Goal: Task Accomplishment & Management: Complete application form

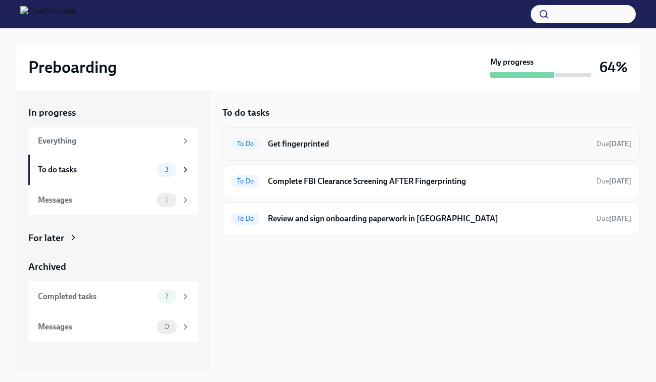
click at [323, 138] on h6 "Get fingerprinted" at bounding box center [428, 143] width 320 height 11
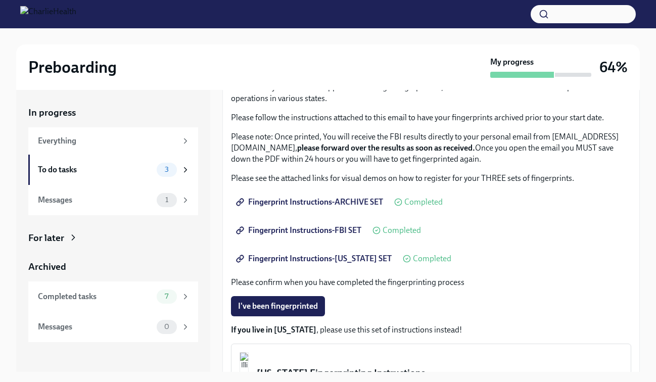
scroll to position [78, 0]
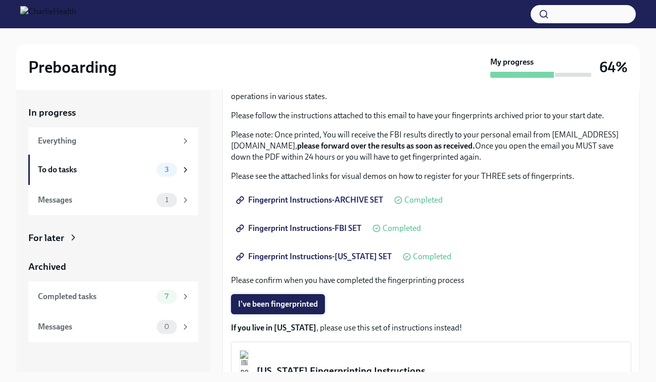
click at [293, 304] on span "I've been fingerprinted" at bounding box center [278, 304] width 80 height 10
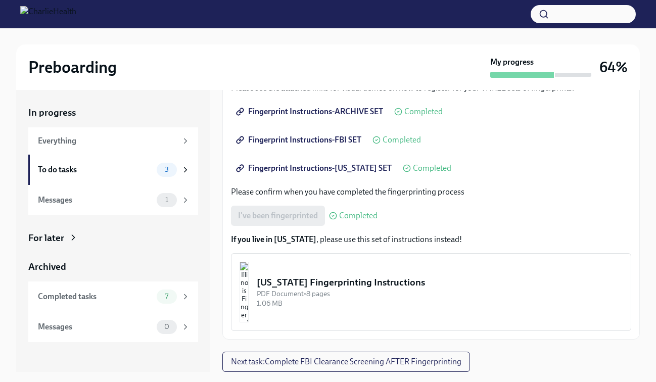
scroll to position [167, 0]
click at [293, 363] on span "Next task : Complete FBI Clearance Screening AFTER Fingerprinting" at bounding box center [346, 362] width 230 height 10
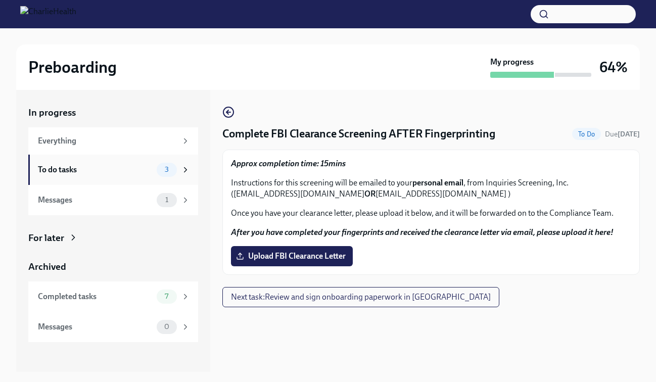
click at [106, 173] on div "To do tasks" at bounding box center [95, 169] width 115 height 11
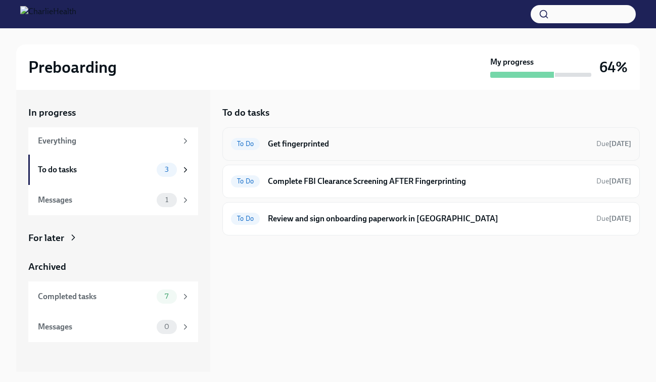
click at [298, 134] on div "To Do Get fingerprinted Due [DATE]" at bounding box center [430, 143] width 417 height 33
click at [298, 146] on h6 "Get fingerprinted" at bounding box center [428, 143] width 320 height 11
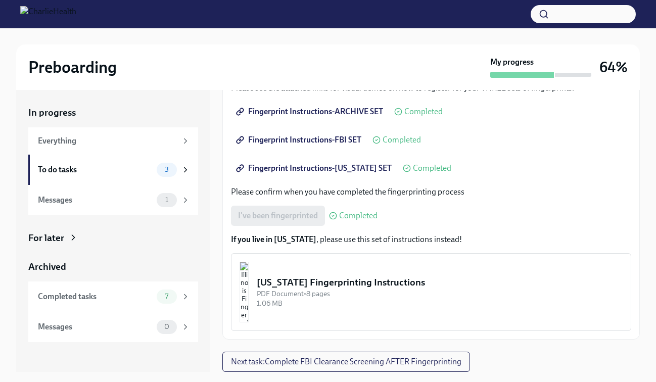
scroll to position [167, 0]
click at [149, 169] on div "To do tasks" at bounding box center [95, 169] width 115 height 11
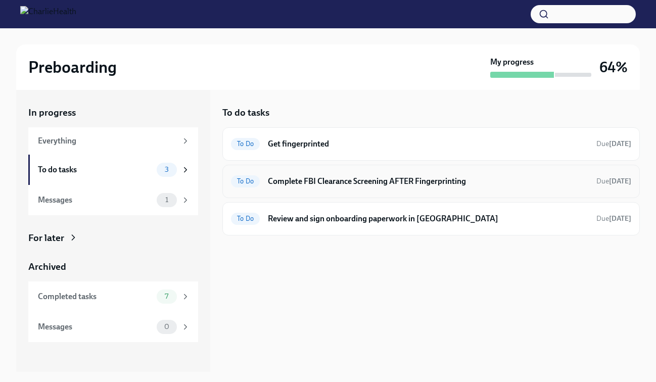
click at [326, 175] on div "To Do Complete FBI Clearance Screening AFTER Fingerprinting Due [DATE]" at bounding box center [431, 181] width 400 height 16
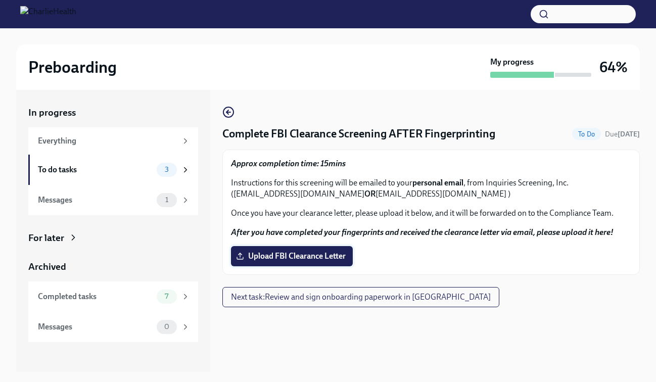
click at [280, 252] on span "Upload FBI Clearance Letter" at bounding box center [292, 256] width 108 height 10
click at [0, 0] on input "Upload FBI Clearance Letter" at bounding box center [0, 0] width 0 height 0
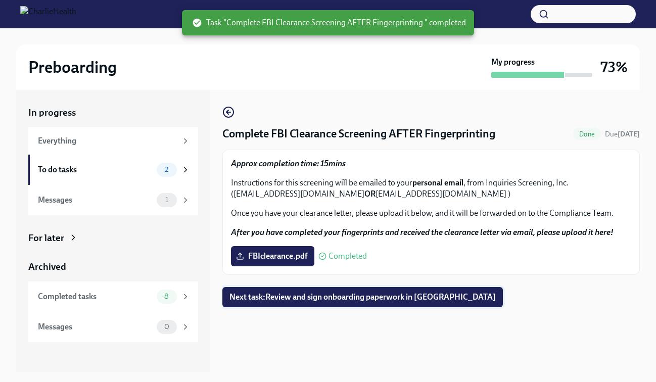
click at [341, 297] on span "Next task : Review and sign onboarding paperwork in UKG" at bounding box center [362, 297] width 266 height 10
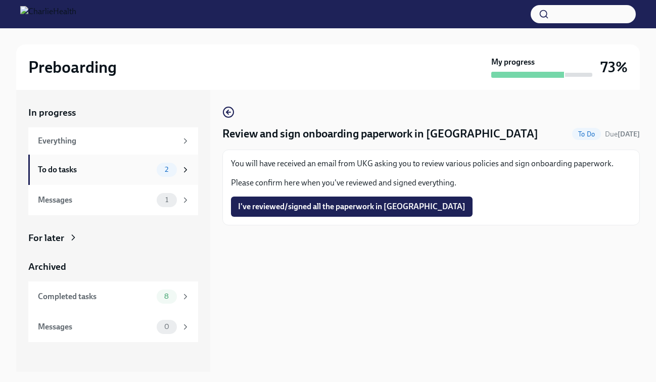
click at [113, 165] on div "To do tasks" at bounding box center [95, 169] width 115 height 11
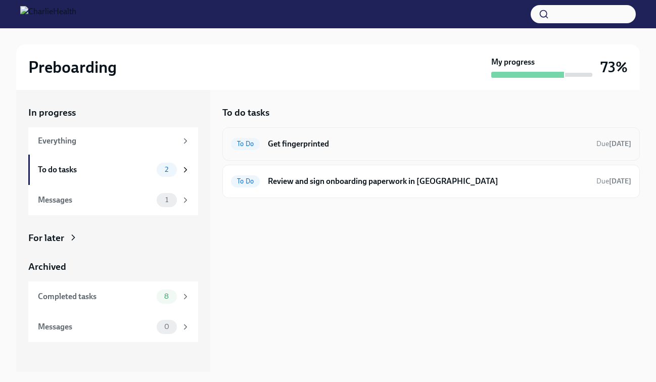
click at [300, 139] on h6 "Get fingerprinted" at bounding box center [428, 143] width 320 height 11
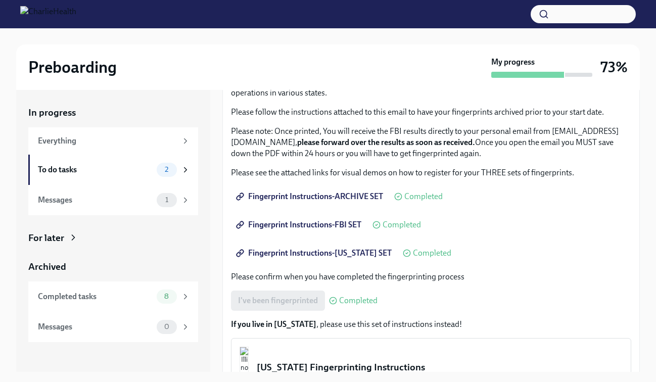
scroll to position [109, 0]
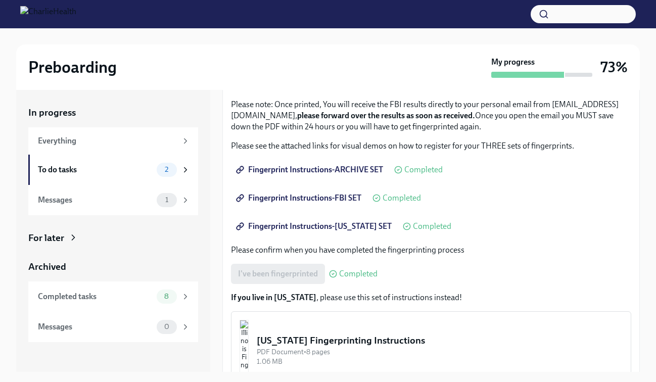
click at [291, 279] on div "I've been fingerprinted Completed" at bounding box center [304, 274] width 147 height 20
click at [334, 272] on icon at bounding box center [333, 274] width 8 height 8
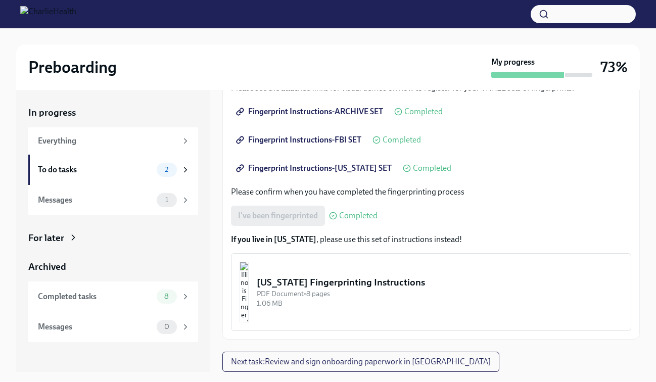
scroll to position [167, 0]
click at [314, 271] on button "Illinois Fingerprinting Instructions PDF Document • 8 pages 1.06 MB" at bounding box center [431, 292] width 400 height 78
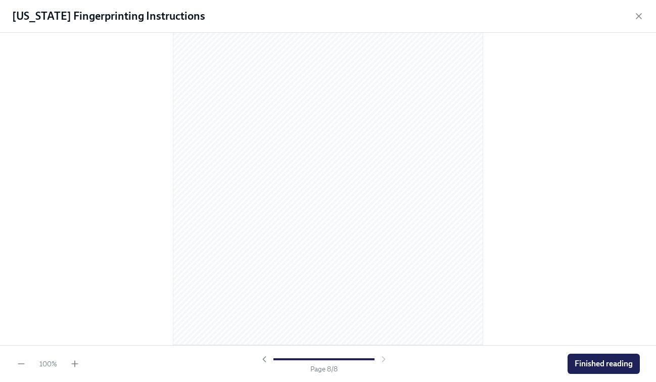
scroll to position [2970, 0]
click at [590, 359] on span "Finished reading" at bounding box center [603, 364] width 58 height 10
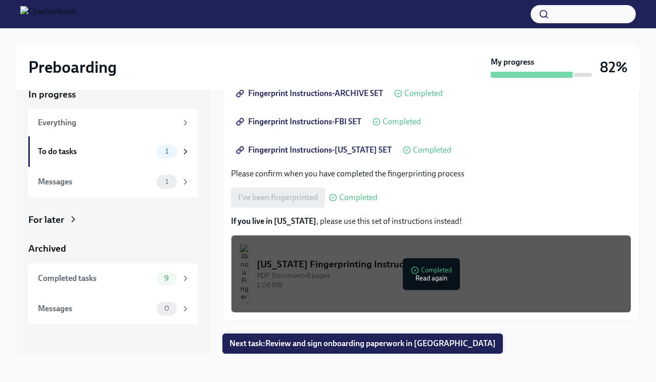
scroll to position [18, 0]
click at [119, 182] on div "Messages" at bounding box center [95, 181] width 115 height 11
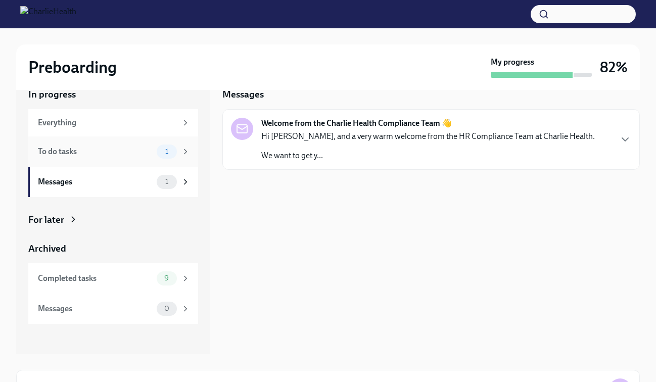
click at [123, 154] on div "To do tasks" at bounding box center [95, 151] width 115 height 11
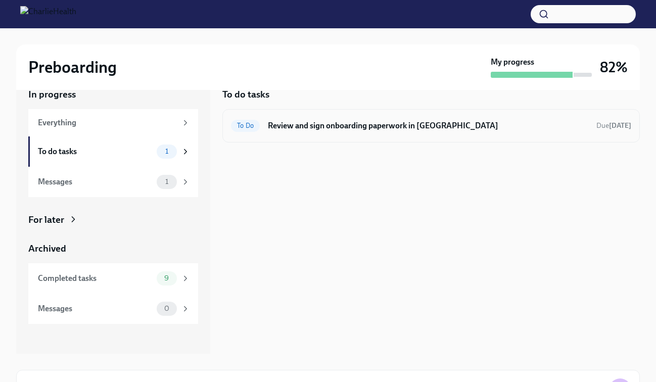
click at [335, 128] on h6 "Review and sign onboarding paperwork in [GEOGRAPHIC_DATA]" at bounding box center [428, 125] width 320 height 11
